Goal: Task Accomplishment & Management: Manage account settings

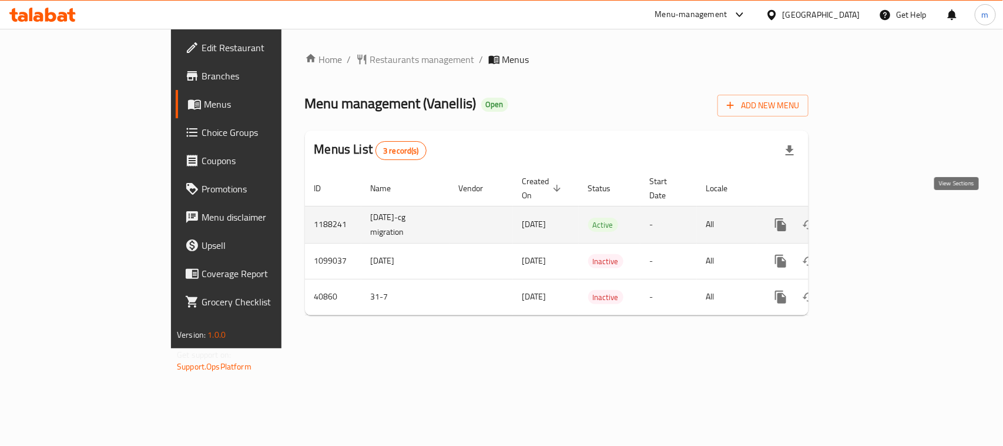
click at [880, 220] on link "enhanced table" at bounding box center [866, 224] width 28 height 28
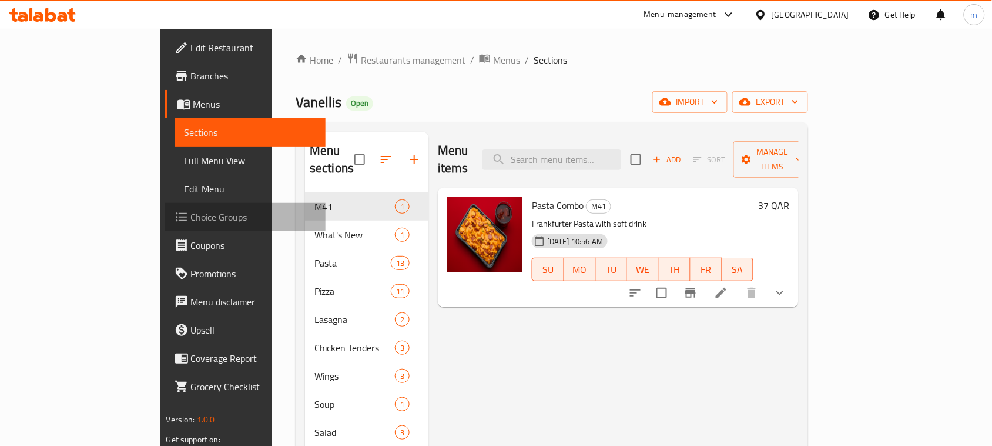
click at [191, 222] on span "Choice Groups" at bounding box center [254, 217] width 126 height 14
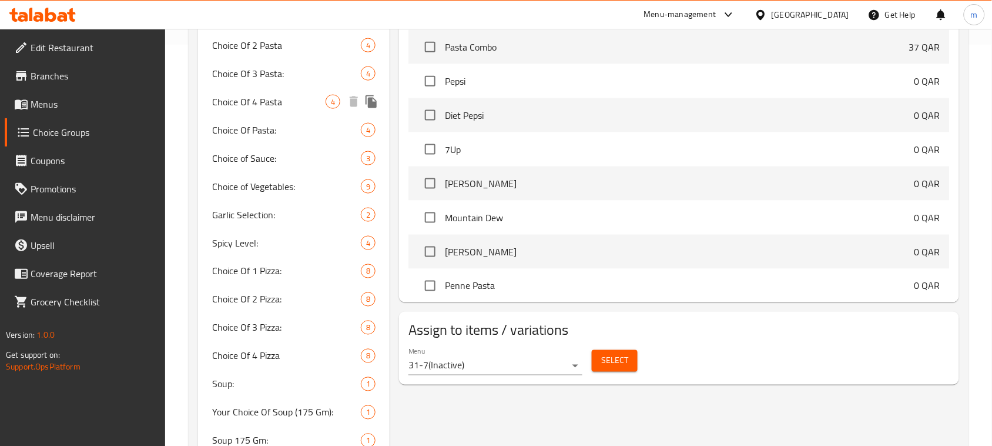
scroll to position [441, 0]
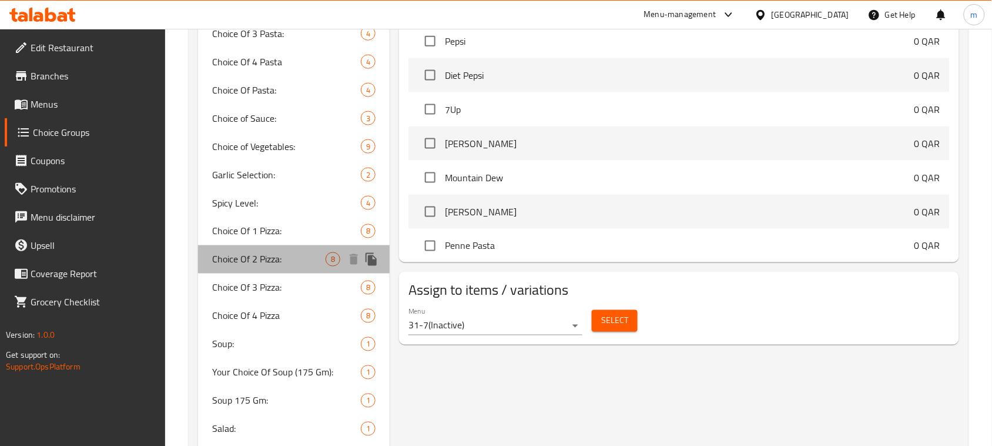
click at [259, 254] on span "Choice Of 2 Pizza:" at bounding box center [268, 259] width 113 height 14
type input "Choice Of 2 Pizza:"
type input "اختيار 2 بيتزا:"
type input "2"
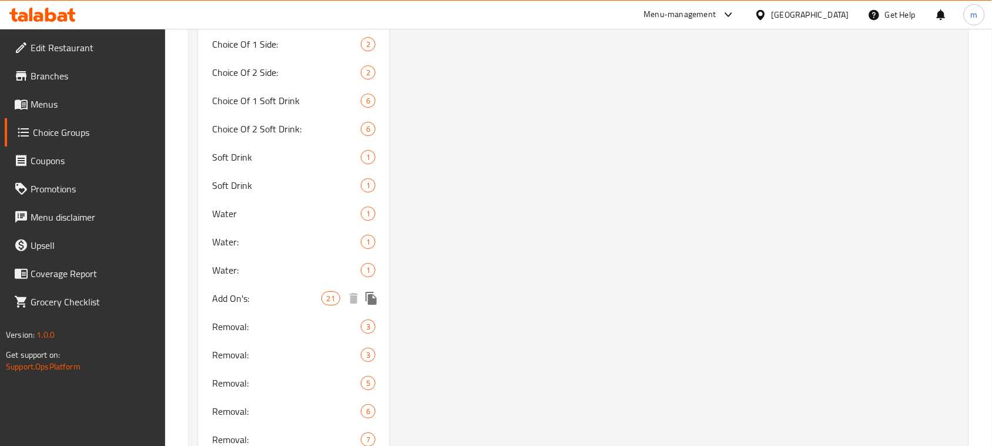
scroll to position [1026, 0]
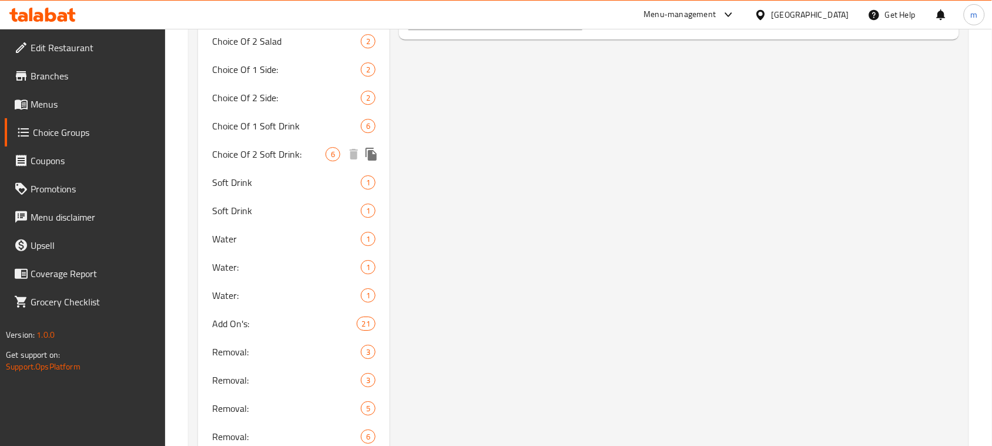
click at [260, 156] on span "Choice Of 2 Soft Drink:" at bounding box center [268, 154] width 113 height 14
type input "Choice Of 2 Soft Drink:"
type input "اختيار 2 مشروب غازي:"
click at [272, 158] on span "Choice Of 2 Soft Drink:" at bounding box center [268, 154] width 113 height 14
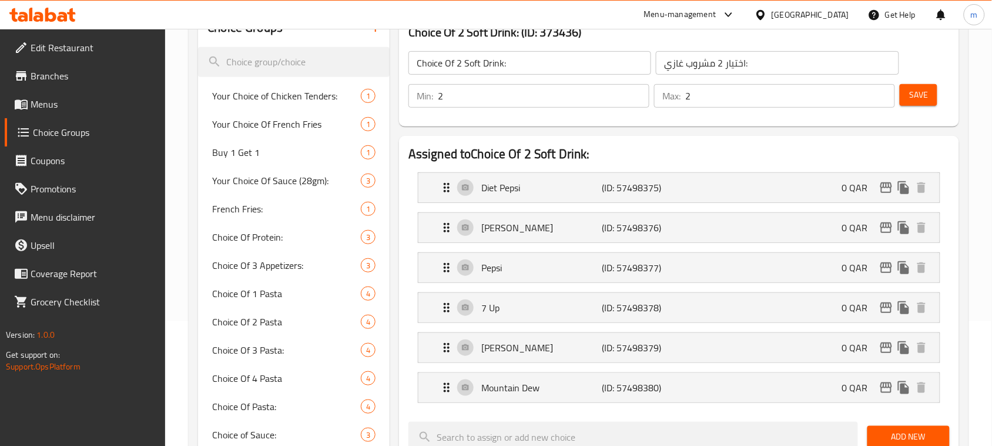
scroll to position [147, 0]
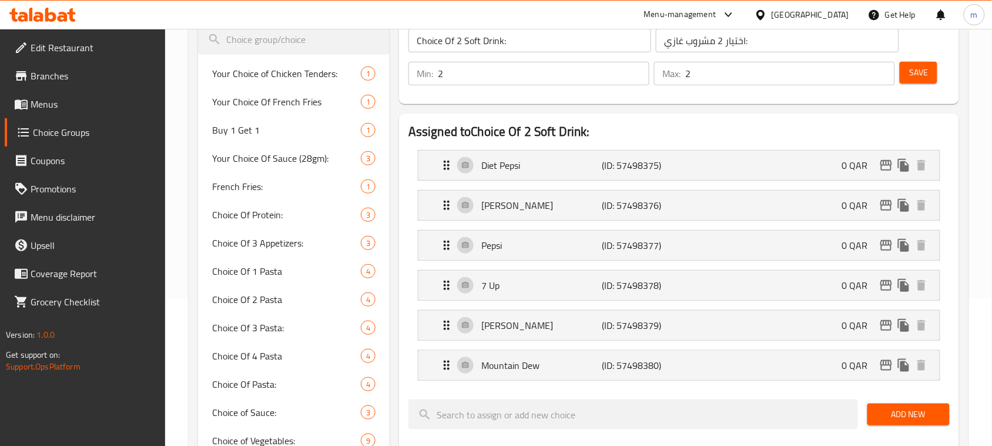
click at [56, 14] on icon at bounding box center [42, 15] width 66 height 14
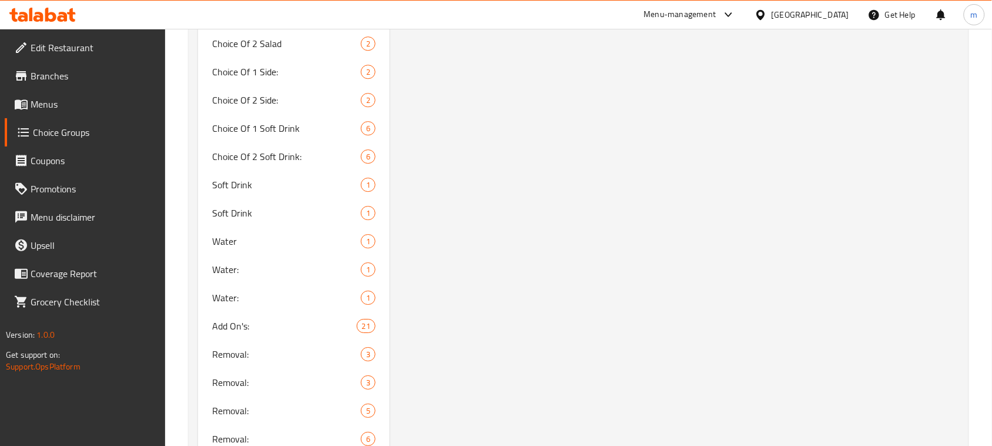
scroll to position [952, 0]
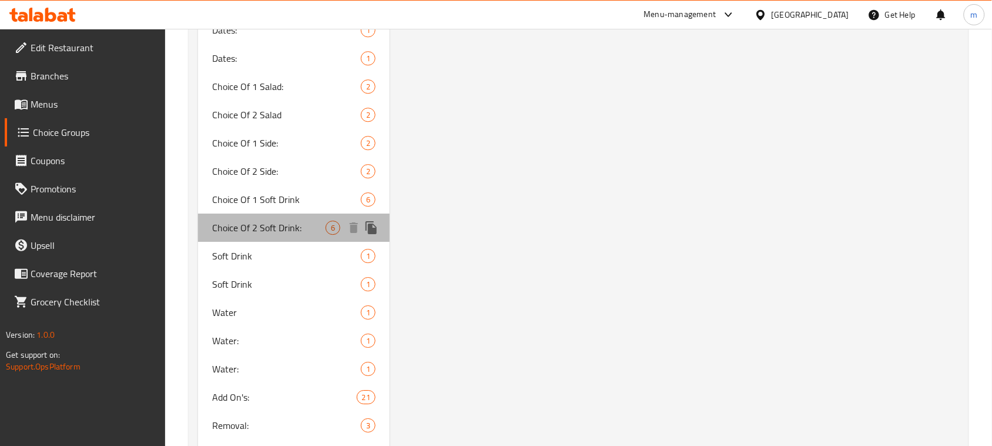
click at [259, 224] on span "Choice Of 2 Soft Drink:" at bounding box center [268, 227] width 113 height 14
type input "Choice Of 2 Soft Drink:"
type input "اختيار 2 مشروب غازي:"
type input "2"
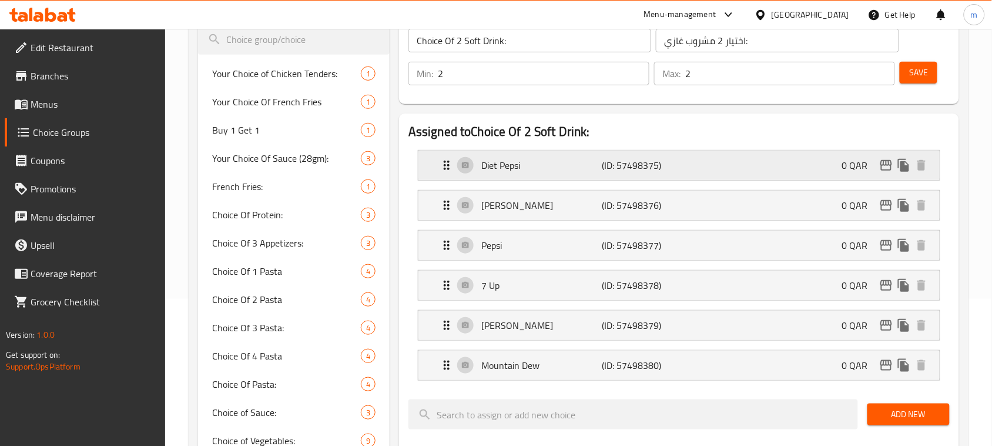
scroll to position [73, 0]
